Goal: Find specific page/section: Find specific page/section

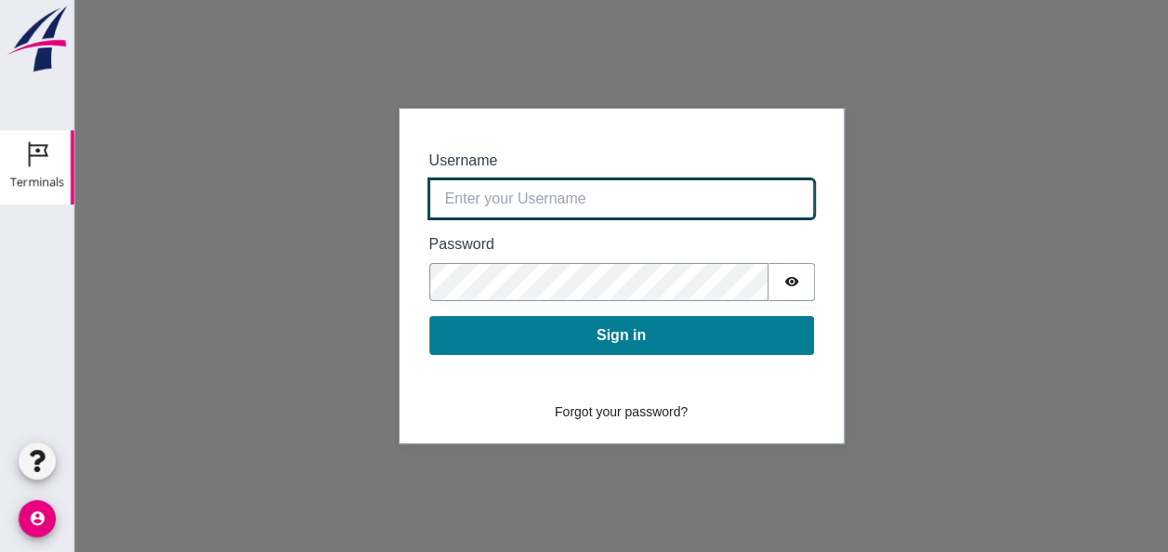
type input "[EMAIL_ADDRESS][DOMAIN_NAME]"
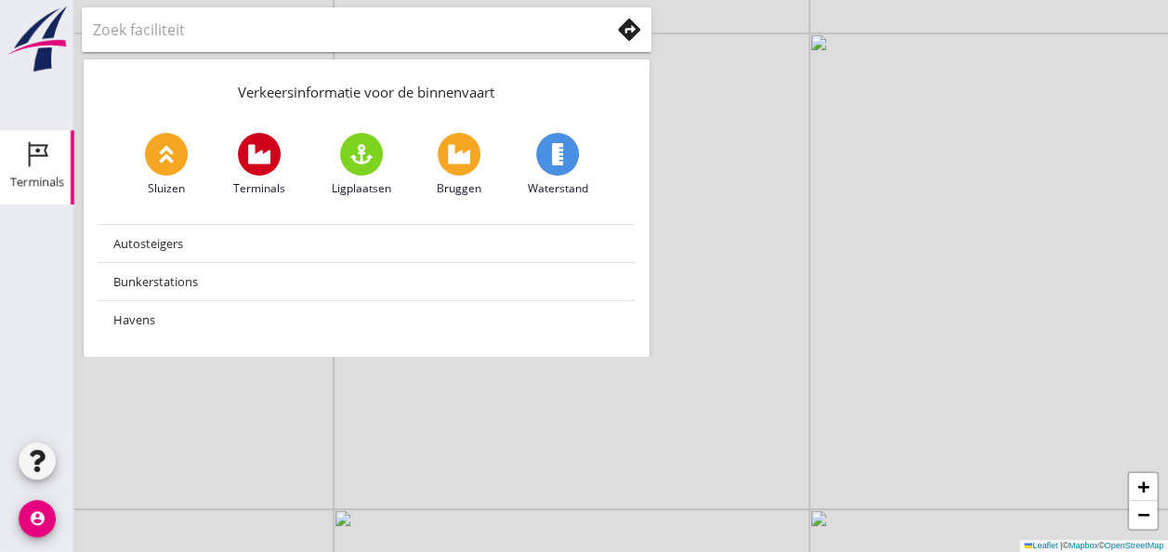
click at [36, 167] on icon "Terminals" at bounding box center [37, 154] width 30 height 30
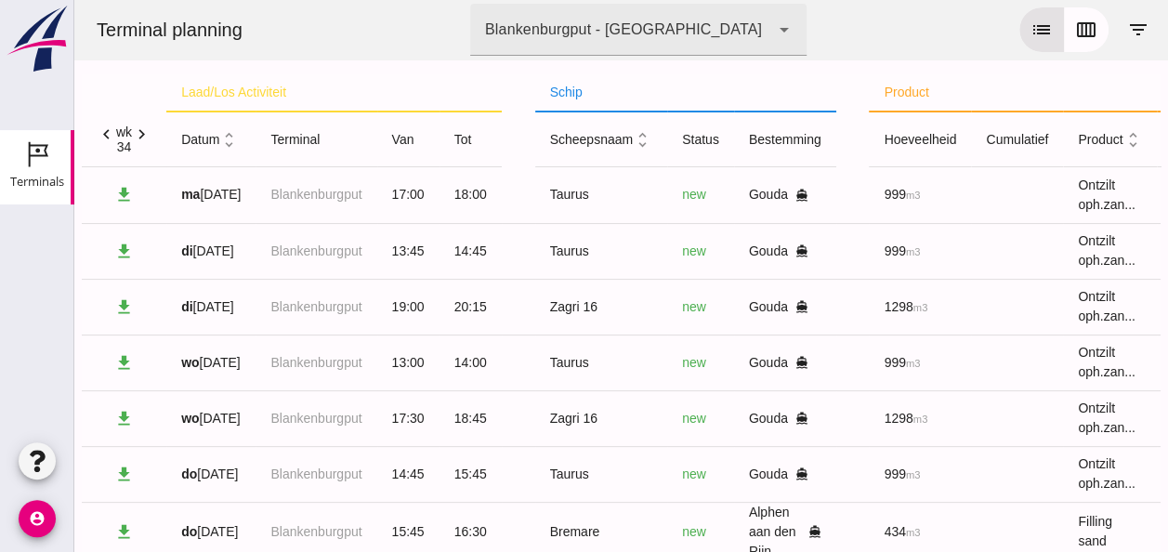
click icon "chevron_right"
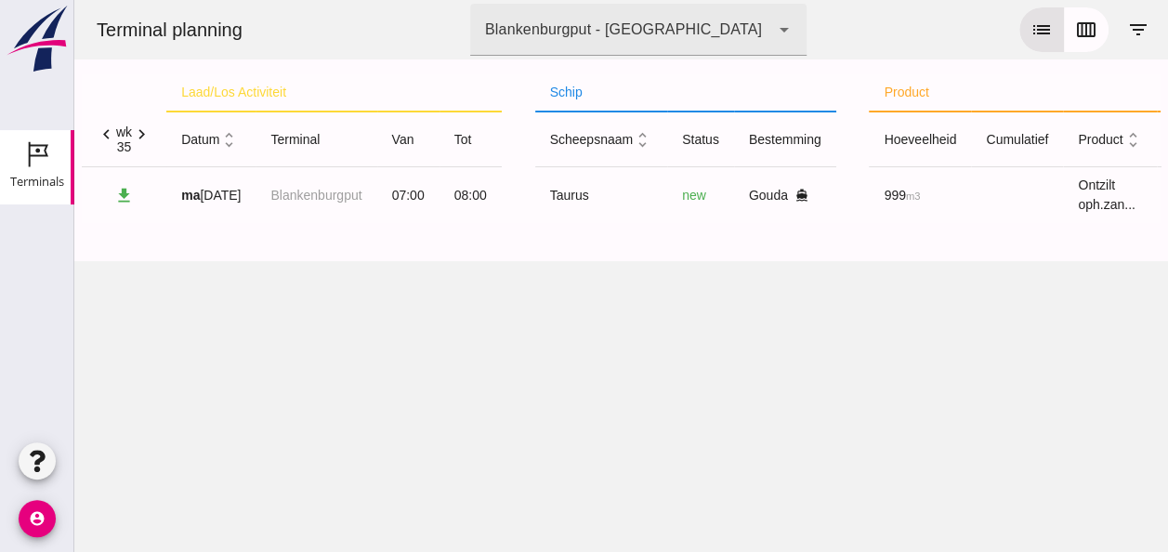
click icon "chevron_left"
